Goal: Task Accomplishment & Management: Manage account settings

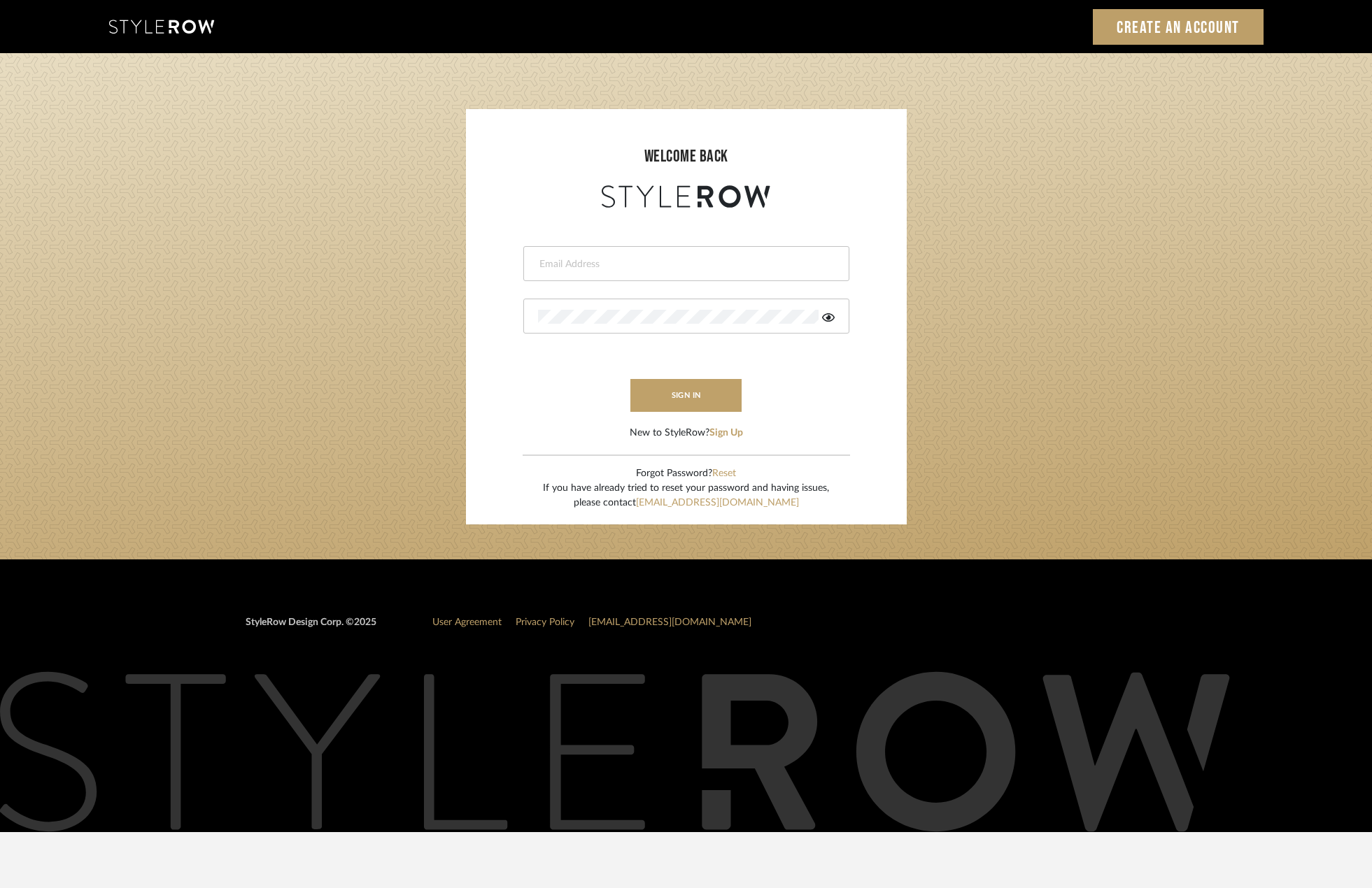
click at [677, 263] on input "email" at bounding box center [684, 263] width 293 height 14
click at [696, 389] on button "sign in" at bounding box center [686, 396] width 112 height 33
click at [648, 263] on input "Project Architect" at bounding box center [675, 263] width 273 height 14
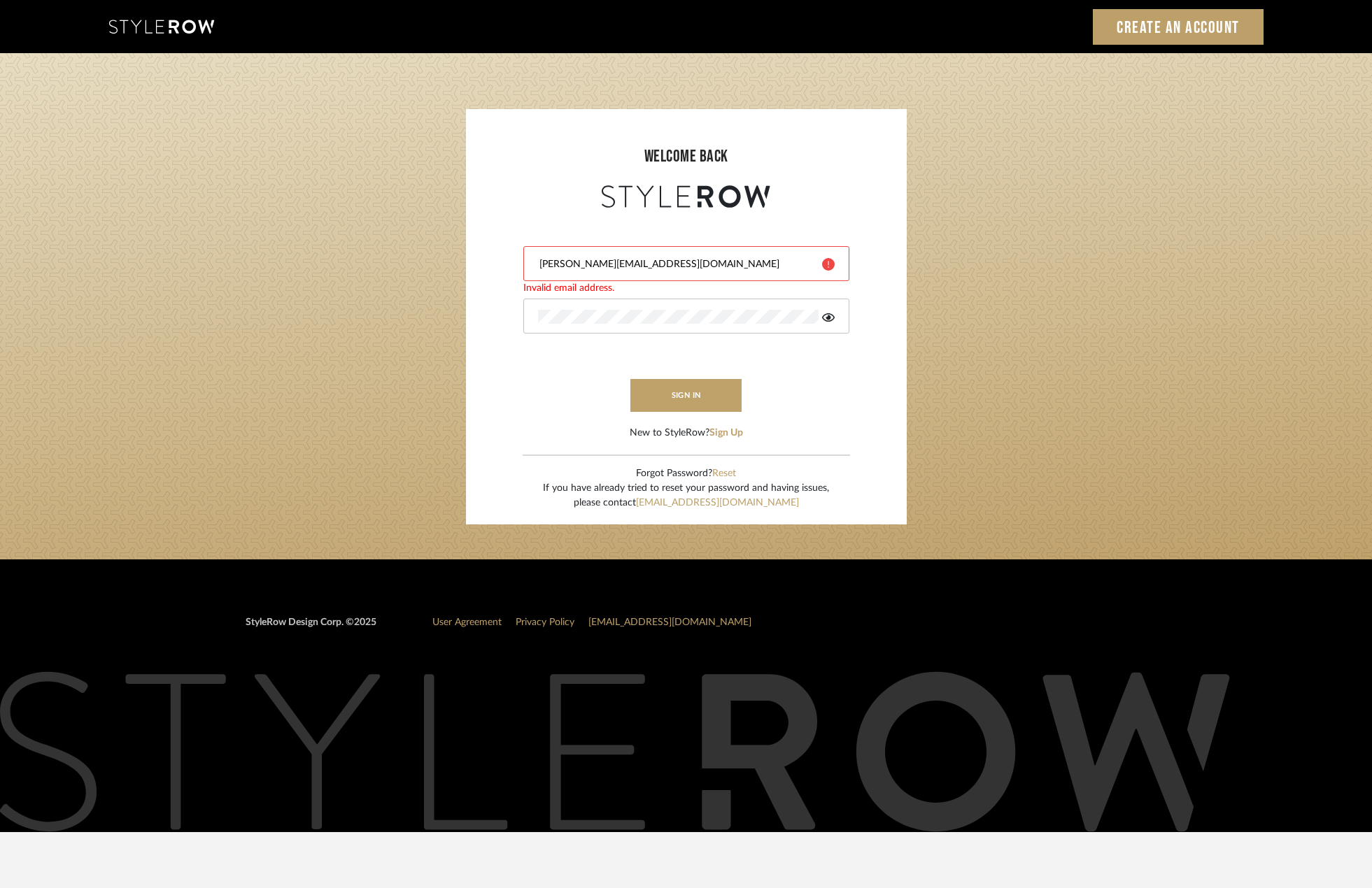
type input "Paul@studiodb.com"
click at [719, 425] on form "Paul@studiodb.com sign in New to StyleRow? Sign Up" at bounding box center [686, 326] width 413 height 230
click at [707, 401] on button "sign in" at bounding box center [686, 396] width 112 height 33
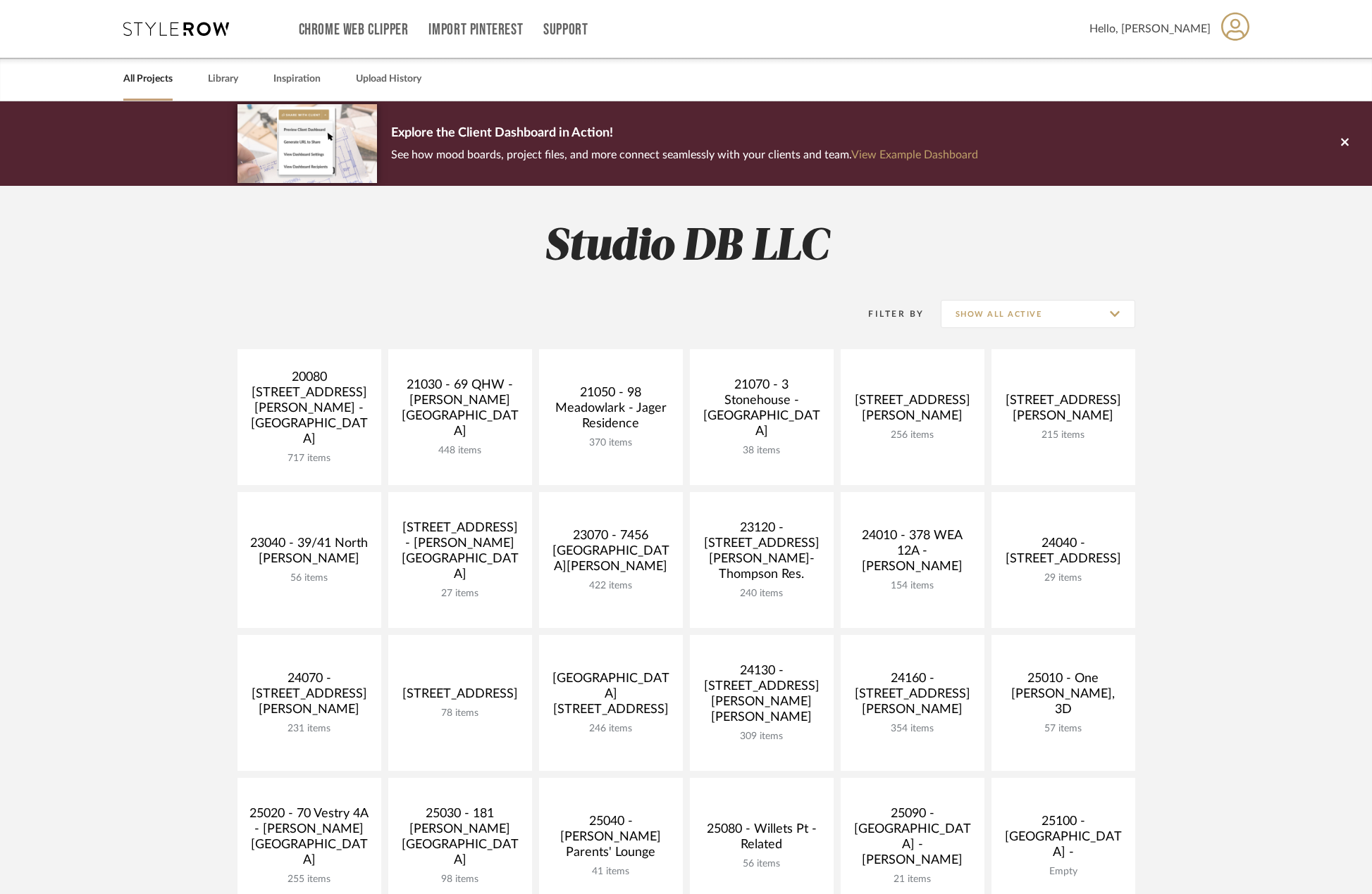
click at [1181, 31] on span "Hello, [PERSON_NAME]" at bounding box center [1150, 28] width 121 height 17
click at [1198, 101] on span "Notifications" at bounding box center [1207, 101] width 75 height 12
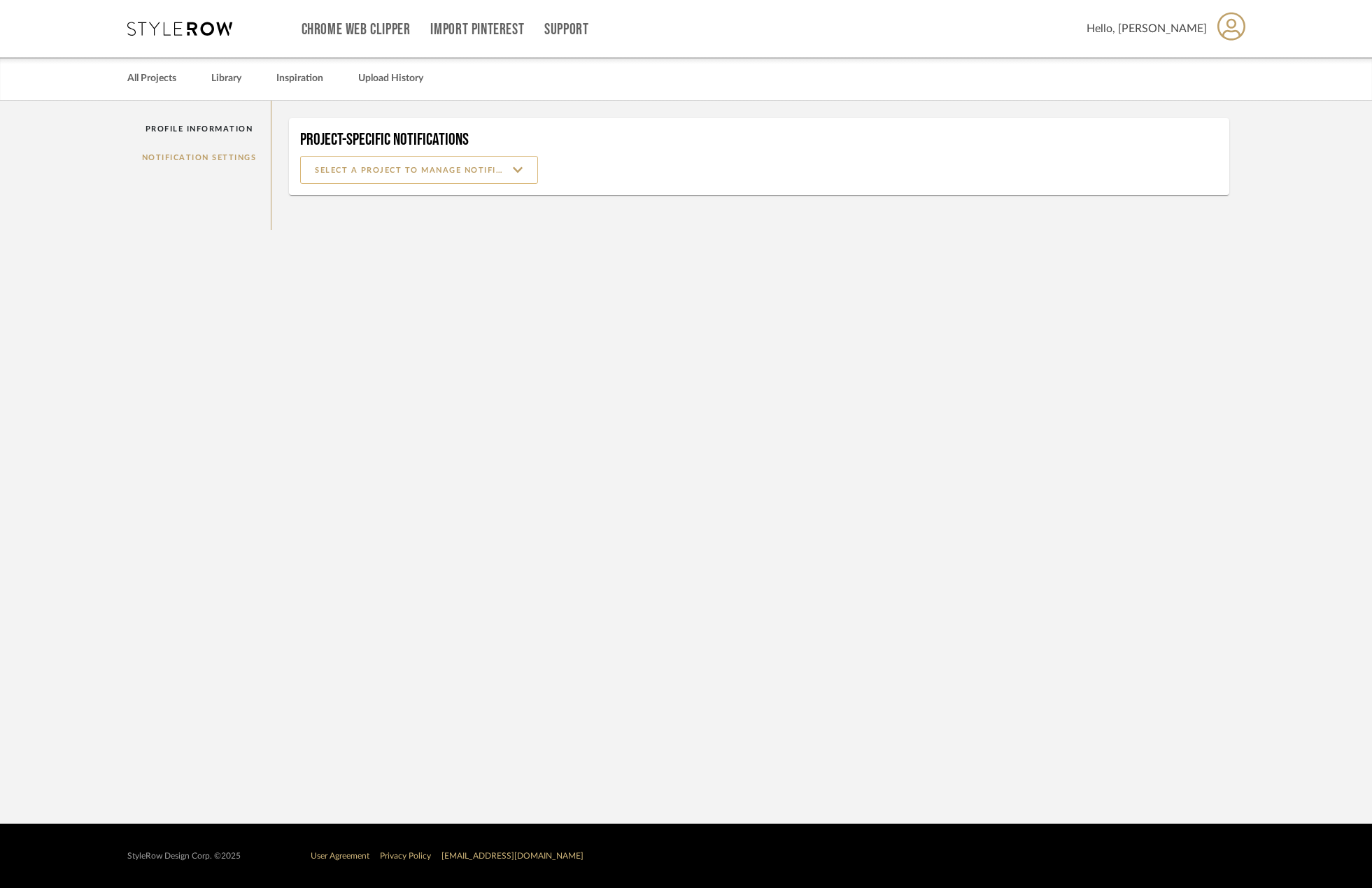
click at [480, 171] on input at bounding box center [418, 170] width 238 height 28
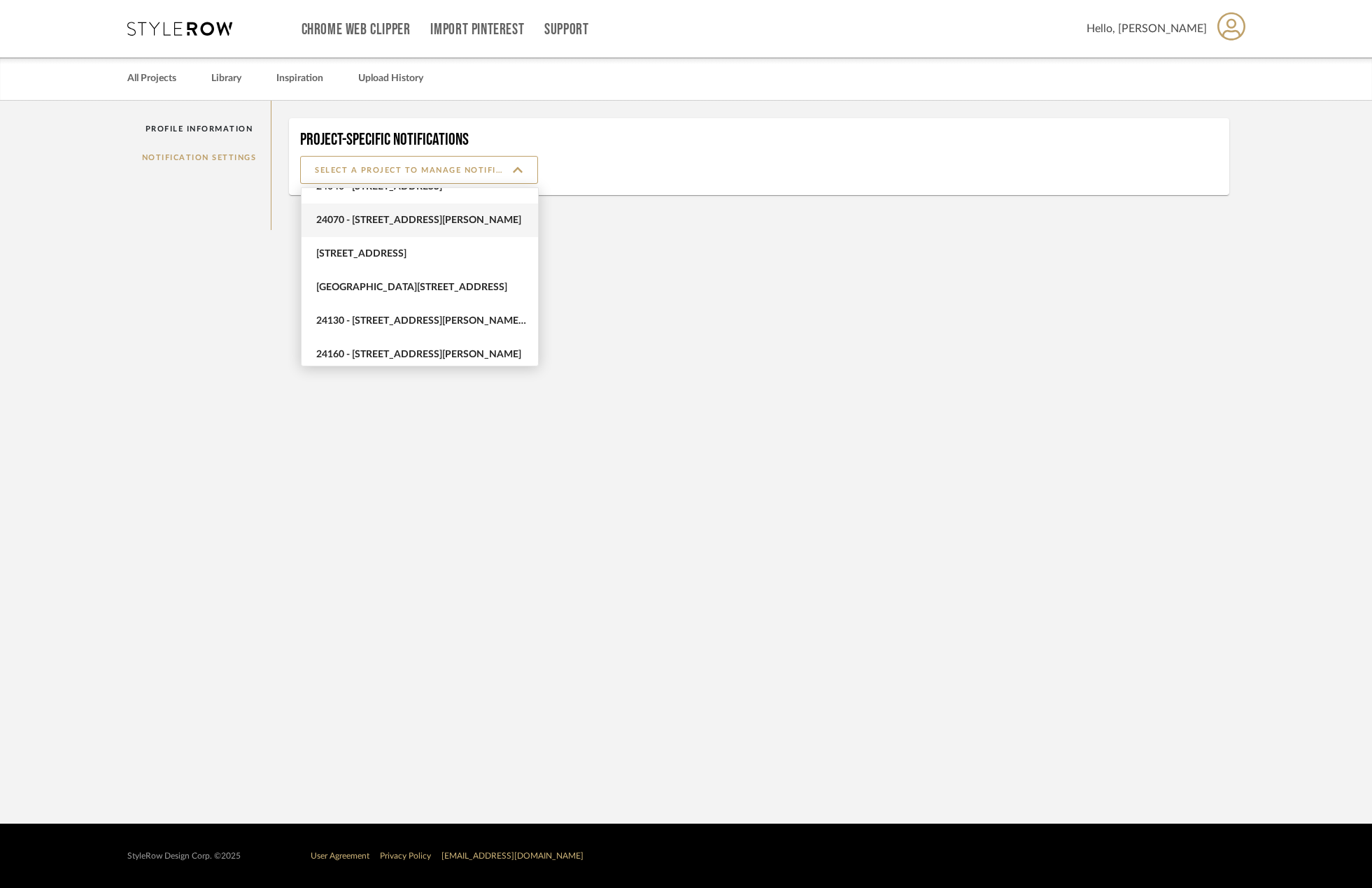
scroll to position [410, 0]
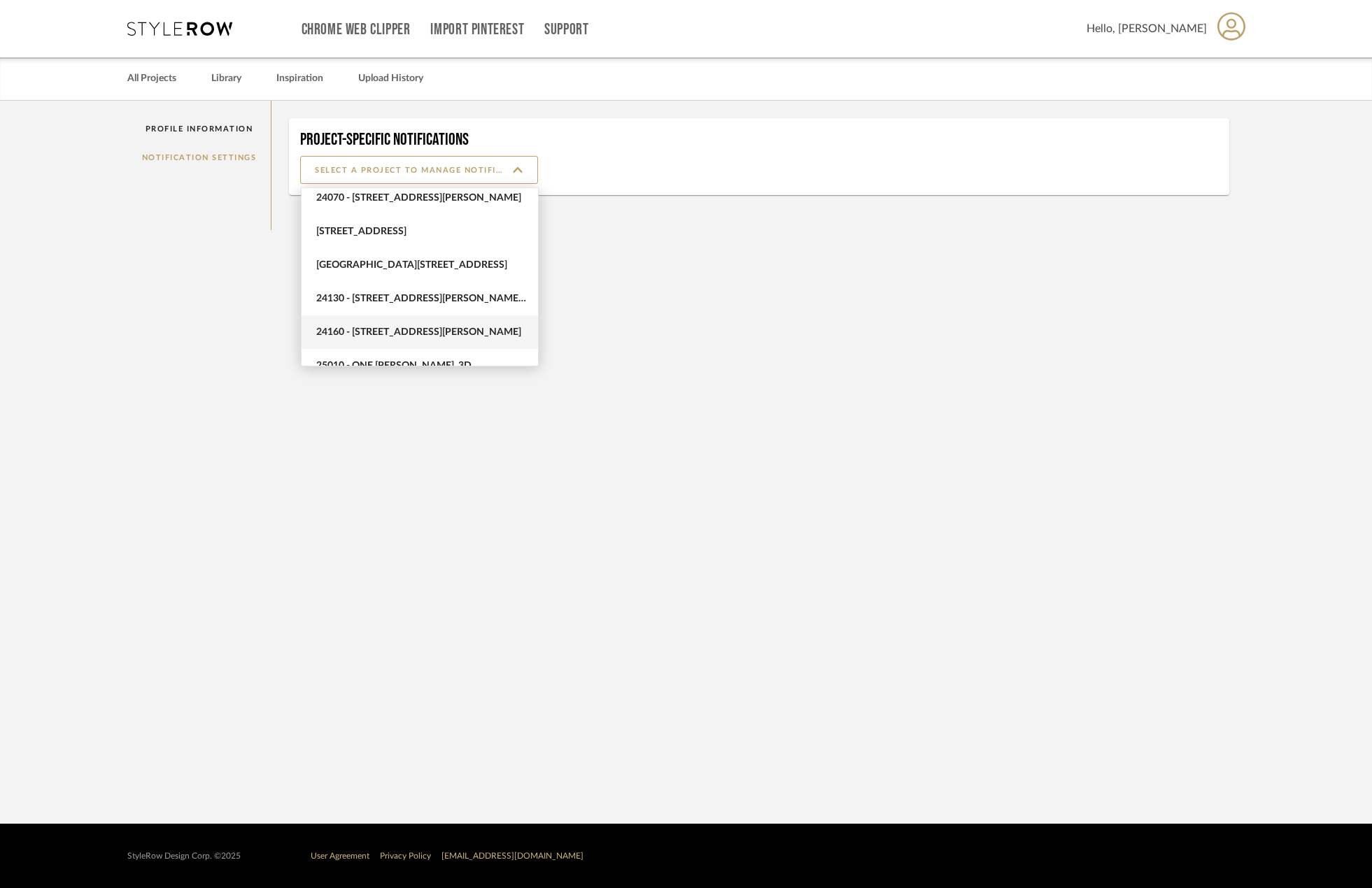
click at [403, 330] on span "24160 - [STREET_ADDRESS][PERSON_NAME]" at bounding box center [421, 332] width 211 height 12
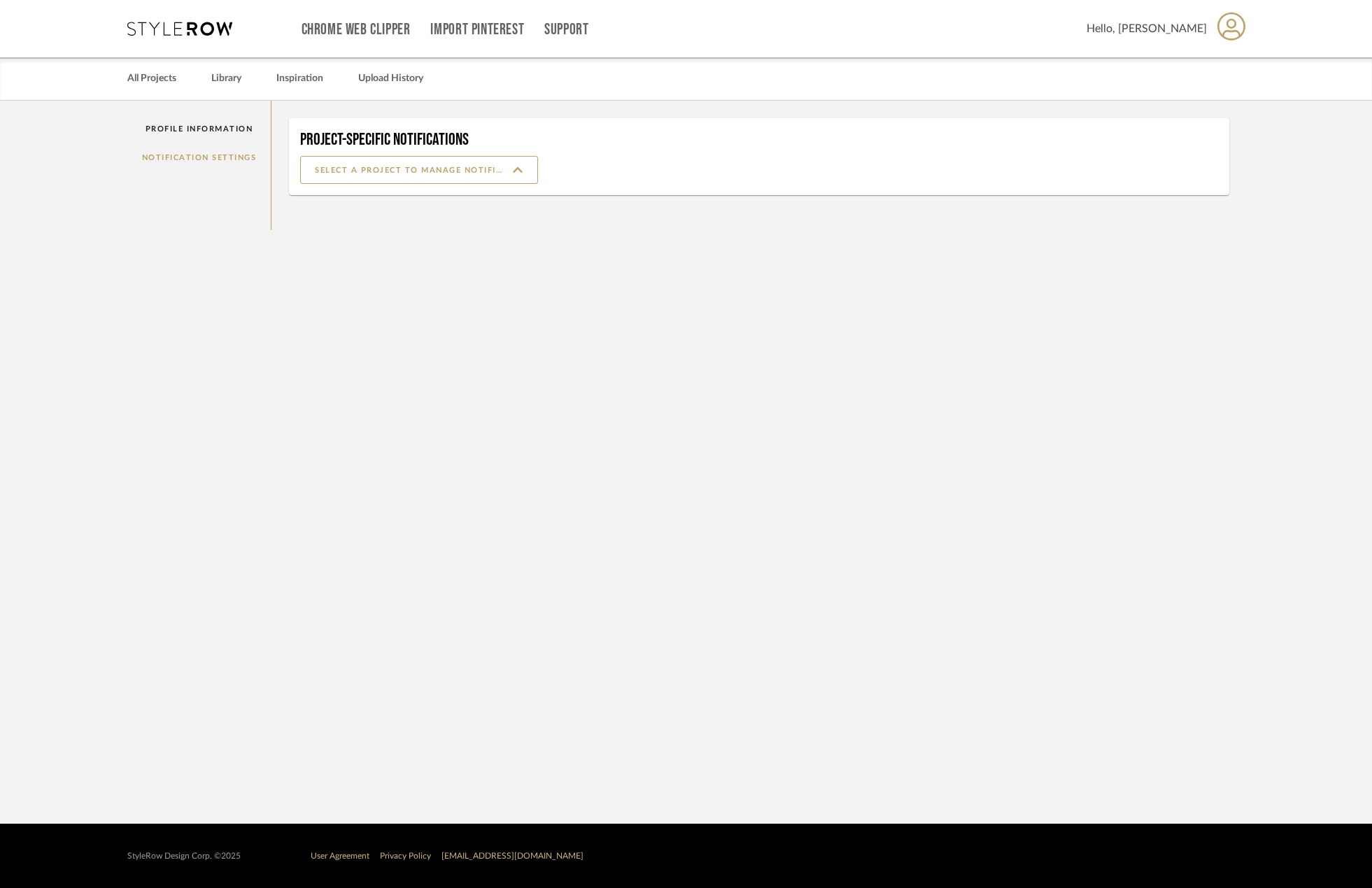
type input "24160 - [STREET_ADDRESS][PERSON_NAME]"
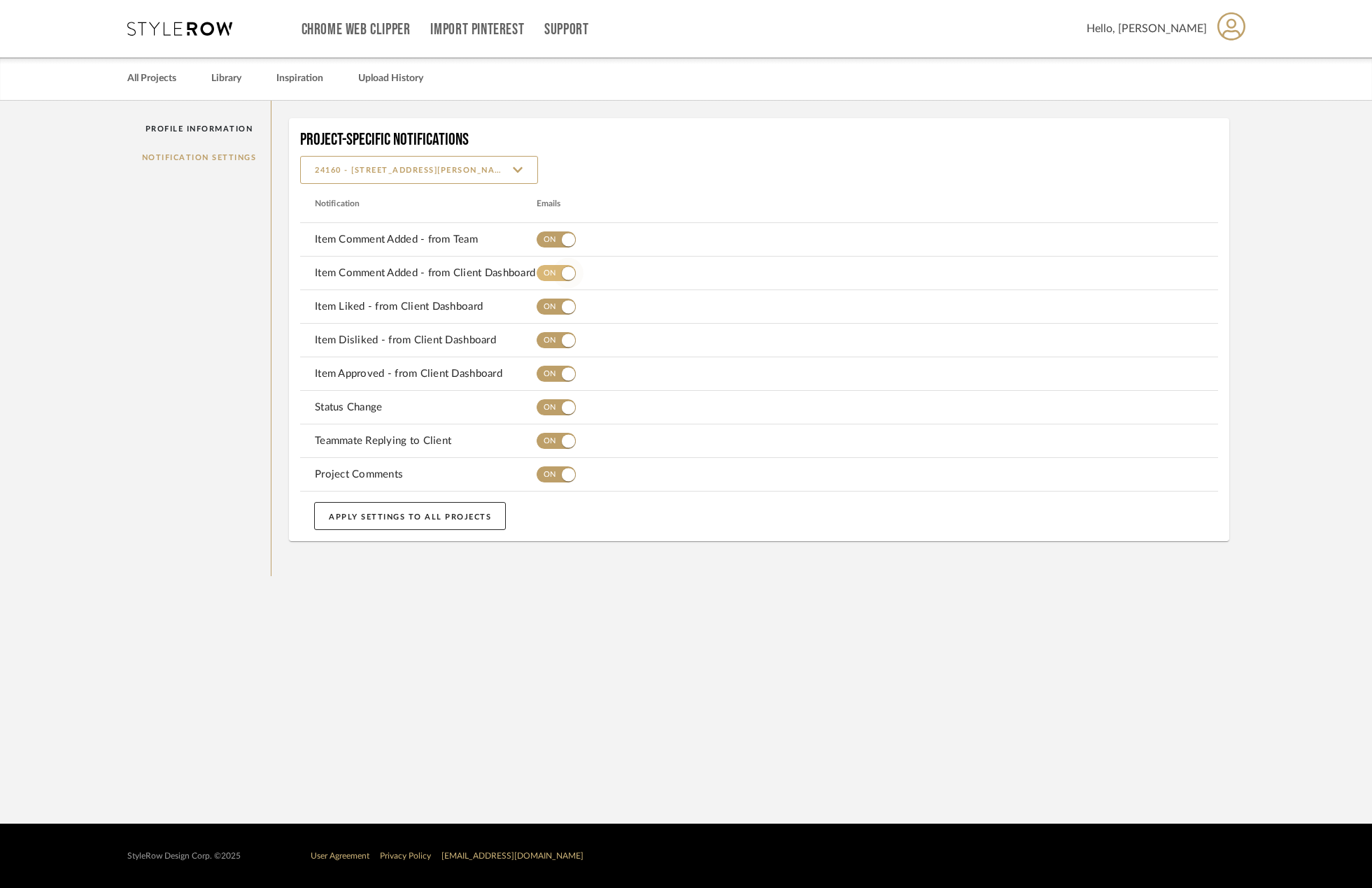
drag, startPoint x: 561, startPoint y: 243, endPoint x: 562, endPoint y: 258, distance: 15.0
click at [561, 242] on span "button" at bounding box center [568, 240] width 31 height 31
click at [563, 270] on span "button" at bounding box center [568, 273] width 14 height 14
drag, startPoint x: 561, startPoint y: 303, endPoint x: 559, endPoint y: 320, distance: 17.1
click at [560, 305] on span "button" at bounding box center [568, 307] width 31 height 31
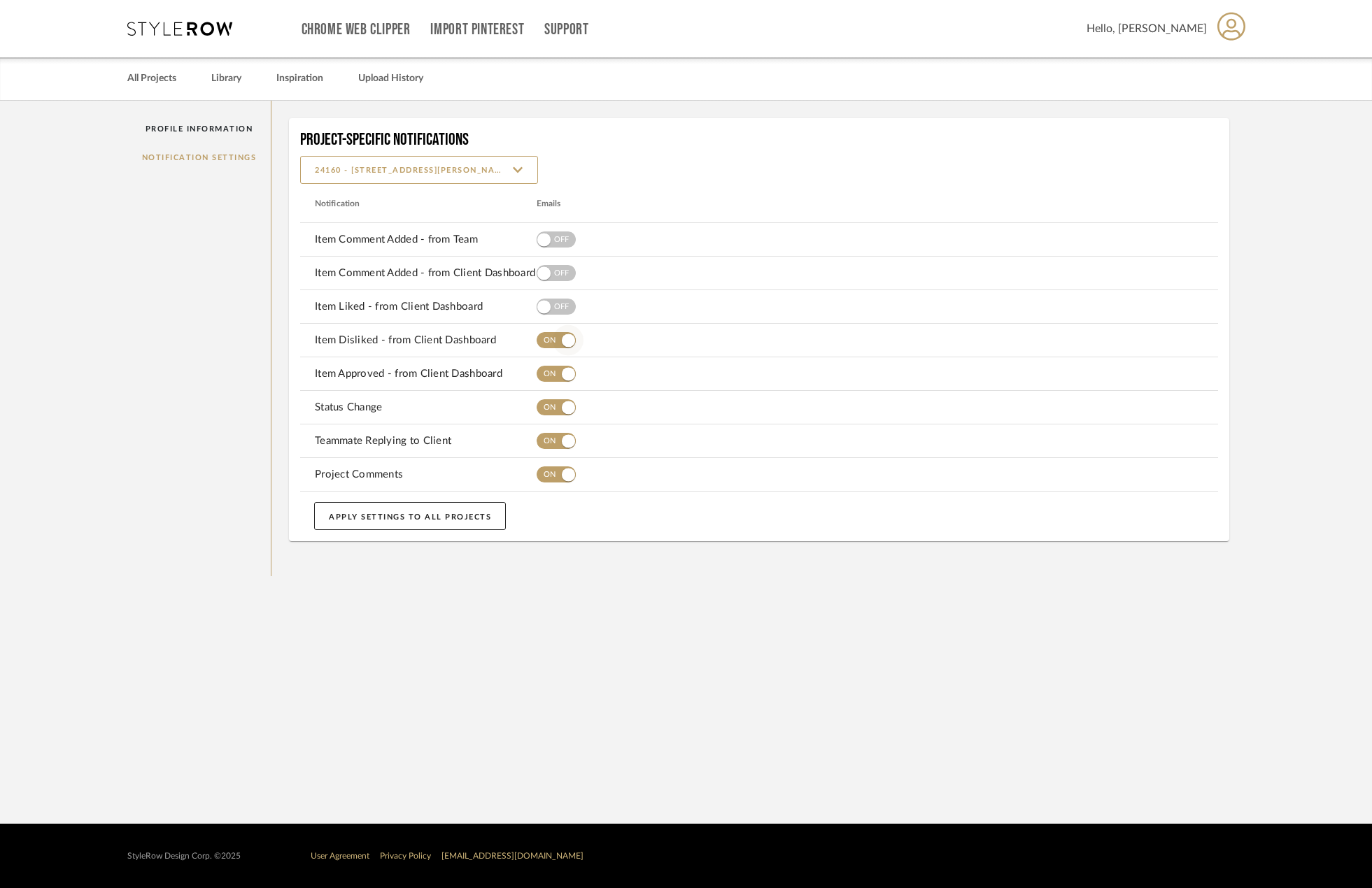
click at [558, 335] on span "button" at bounding box center [568, 341] width 31 height 31
click at [562, 376] on span "button" at bounding box center [568, 374] width 14 height 14
drag, startPoint x: 562, startPoint y: 408, endPoint x: 561, endPoint y: 434, distance: 26.0
click at [562, 409] on span "button" at bounding box center [568, 408] width 14 height 14
drag, startPoint x: 561, startPoint y: 443, endPoint x: 561, endPoint y: 451, distance: 8.0
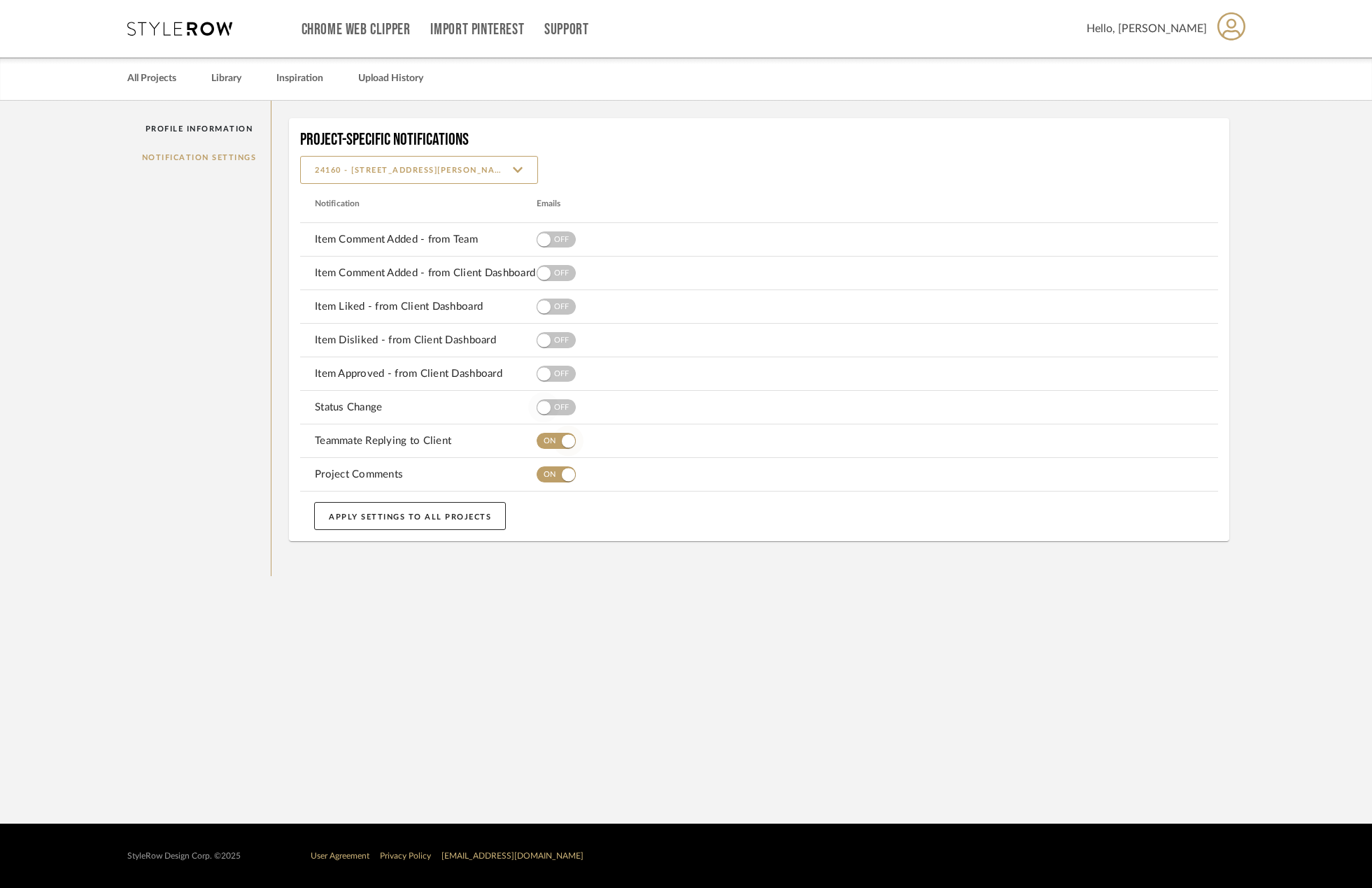
click at [561, 446] on span "button" at bounding box center [568, 441] width 31 height 31
click at [562, 475] on span "button" at bounding box center [568, 474] width 14 height 14
click at [412, 521] on button "APPLY SETTINGS TO ALL PROJECTS" at bounding box center [409, 516] width 191 height 28
